Goal: Information Seeking & Learning: Learn about a topic

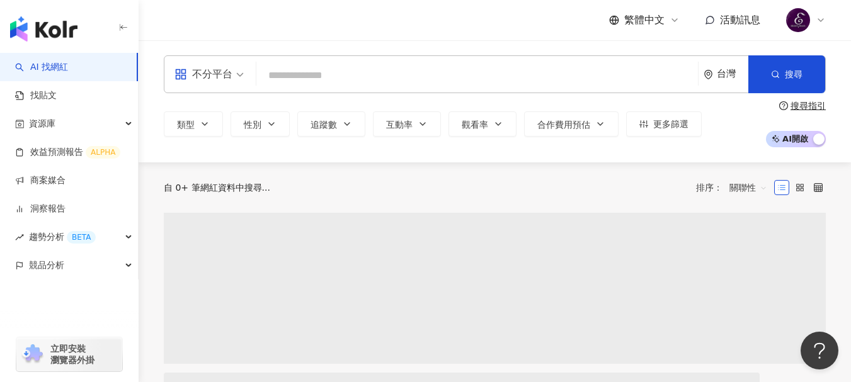
click at [418, 71] on input "search" at bounding box center [476, 76] width 431 height 24
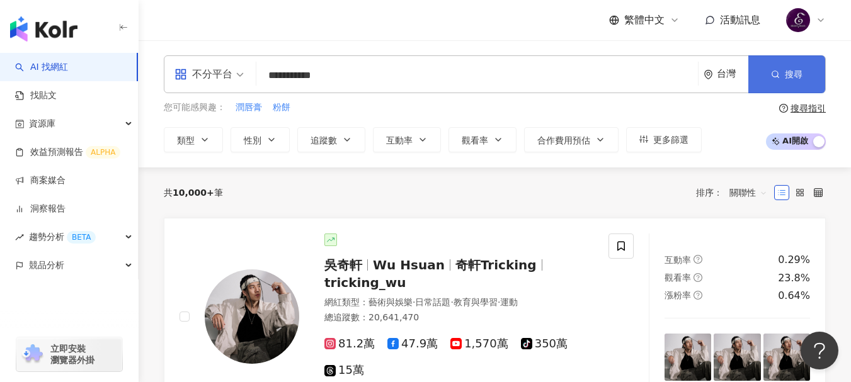
type input "**********"
click at [781, 85] on button "搜尋" at bounding box center [786, 74] width 77 height 38
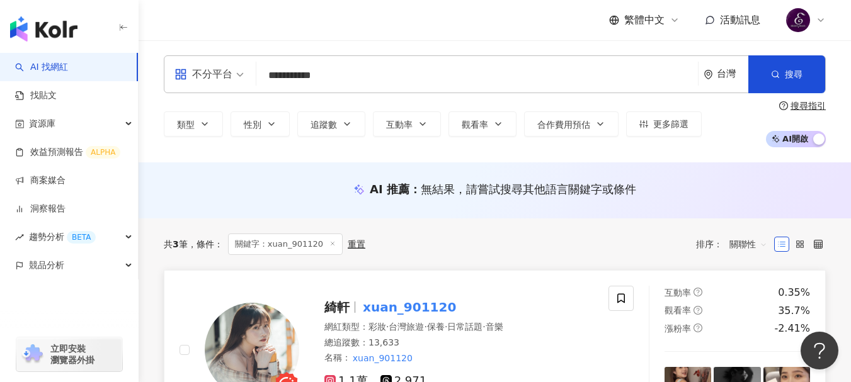
click at [430, 306] on mark "xuan_901120" at bounding box center [409, 307] width 98 height 20
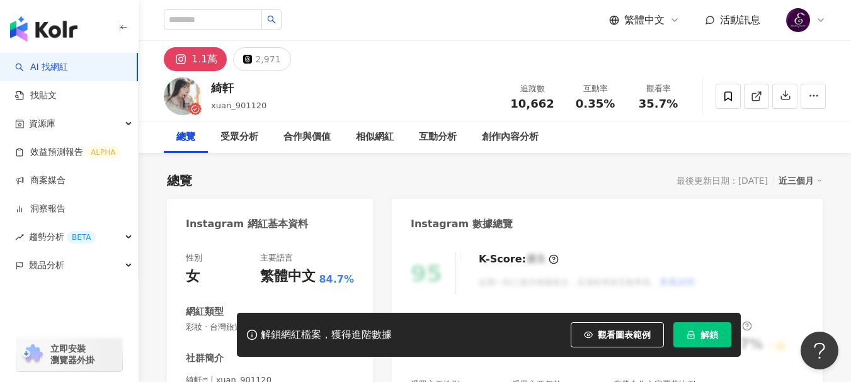
click at [392, 65] on div "1.1萬 2,971" at bounding box center [495, 56] width 712 height 30
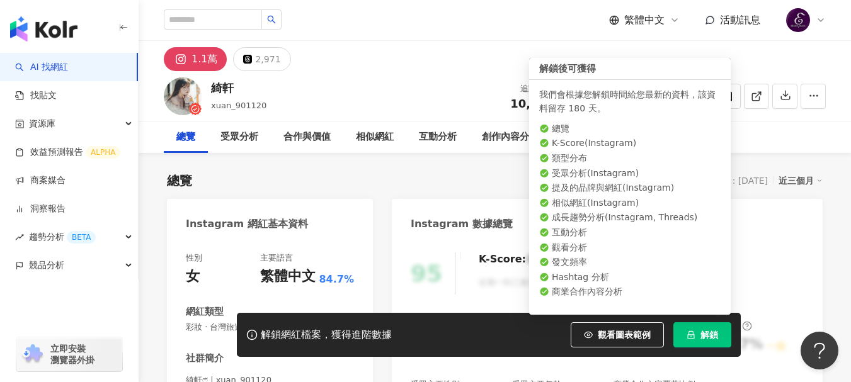
click at [699, 345] on button "解鎖" at bounding box center [702, 334] width 58 height 25
